Goal: Information Seeking & Learning: Learn about a topic

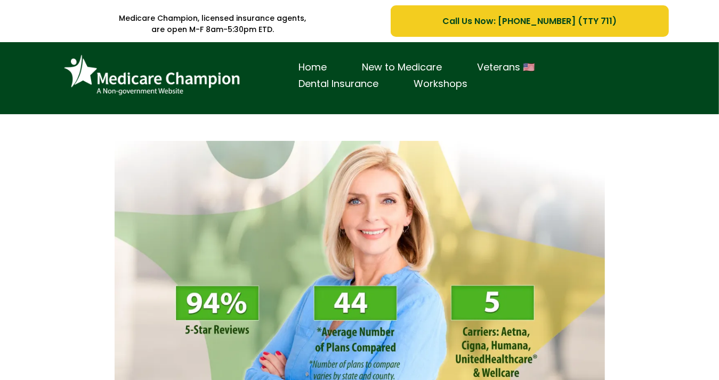
click at [73, 75] on img at bounding box center [152, 75] width 187 height 51
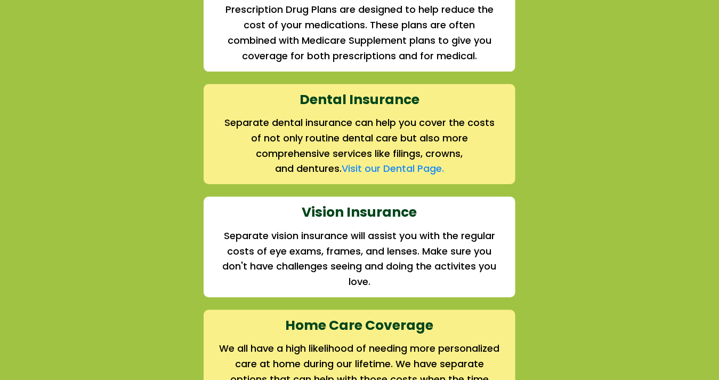
scroll to position [1393, 0]
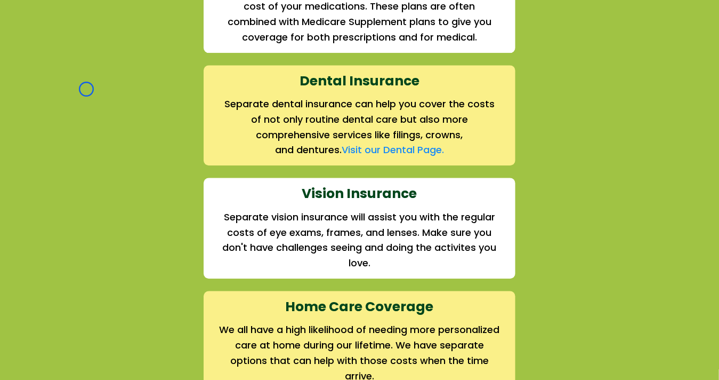
scroll to position [1734, 0]
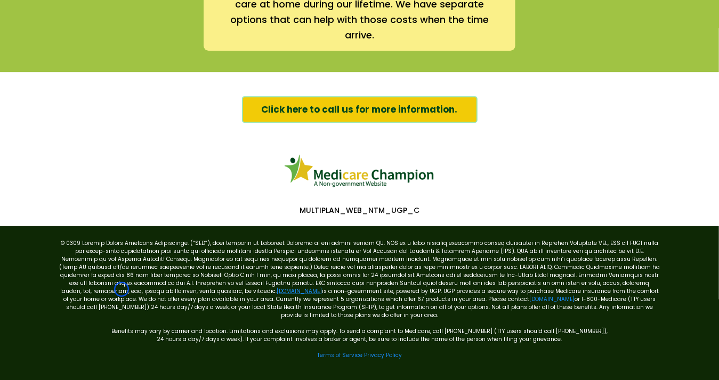
click at [277, 289] on link "[DOMAIN_NAME]" at bounding box center [299, 291] width 45 height 8
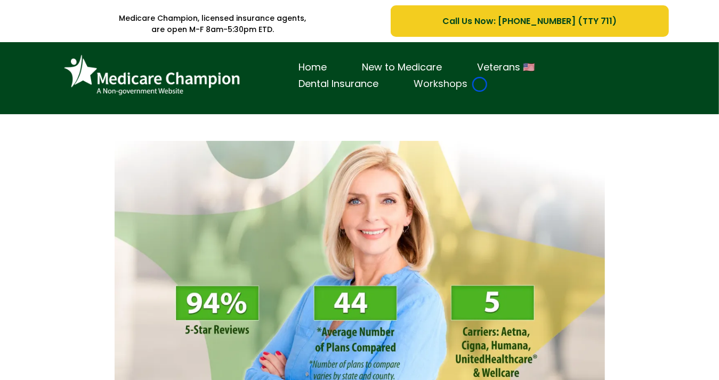
click at [480, 84] on link "Workshops" at bounding box center [441, 84] width 89 height 17
click at [62, 62] on img at bounding box center [152, 75] width 187 height 51
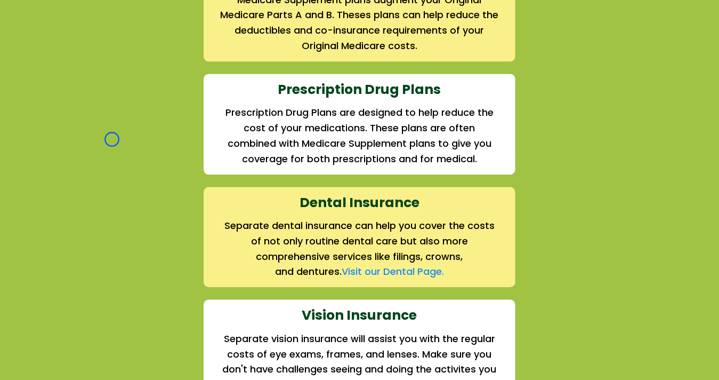
scroll to position [1309, 0]
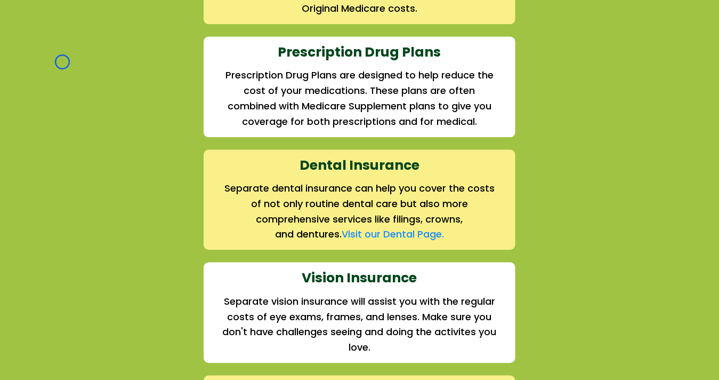
click at [62, 62] on div "We offer the full suite of options for Medicare recipients Every person has a u…" at bounding box center [360, 74] width 624 height 801
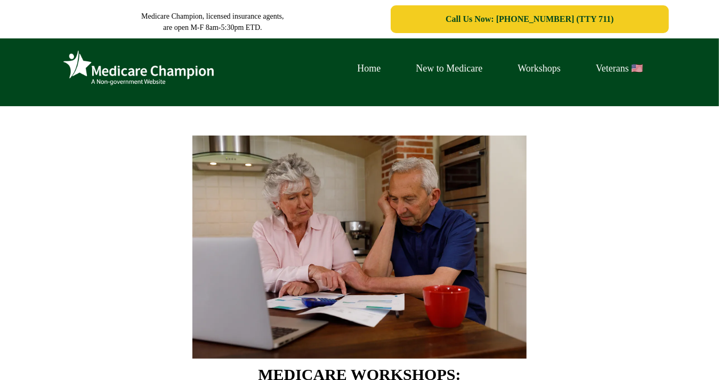
click at [480, 84] on div "Home New to Medicare Workshops Veterans 🇺🇸" at bounding box center [500, 68] width 321 height 44
click at [86, 86] on img at bounding box center [139, 68] width 160 height 44
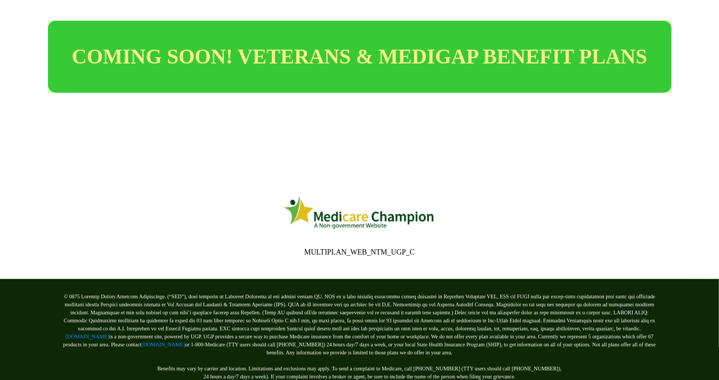
scroll to position [647, 0]
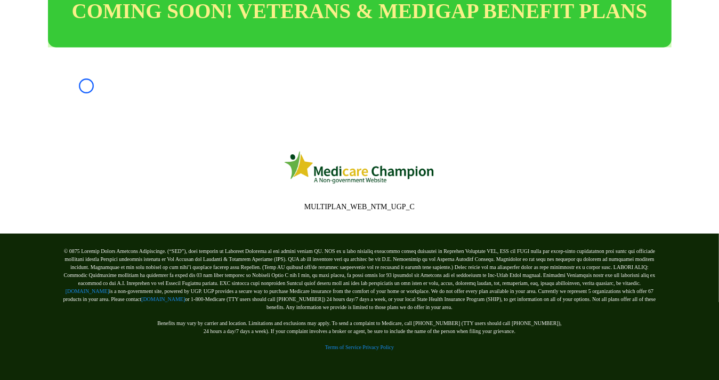
click at [326, 349] on link "Terms of Service" at bounding box center [343, 347] width 36 height 6
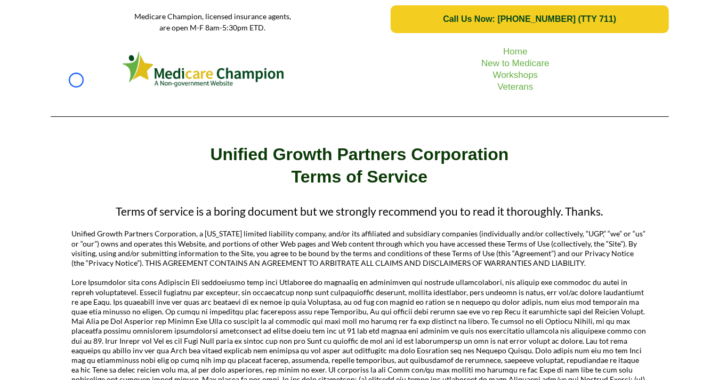
click at [76, 80] on picture at bounding box center [204, 69] width 296 height 41
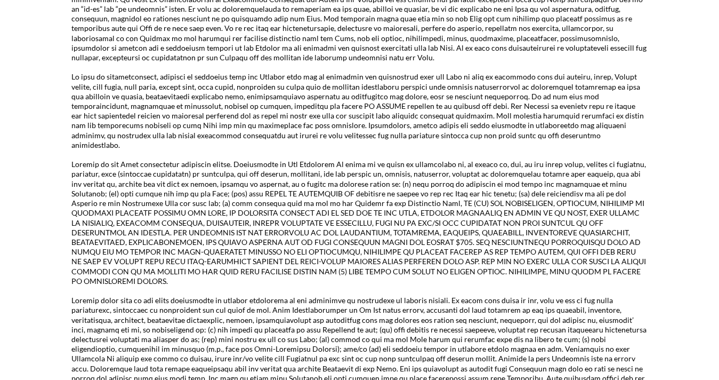
scroll to position [1664, 0]
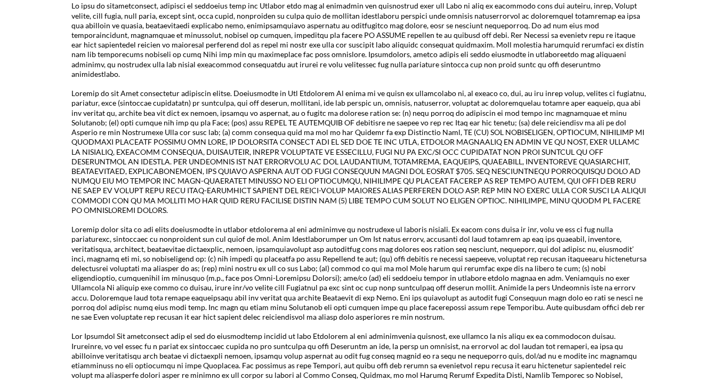
click at [76, 89] on p at bounding box center [360, 152] width 576 height 126
